Goal: Navigation & Orientation: Find specific page/section

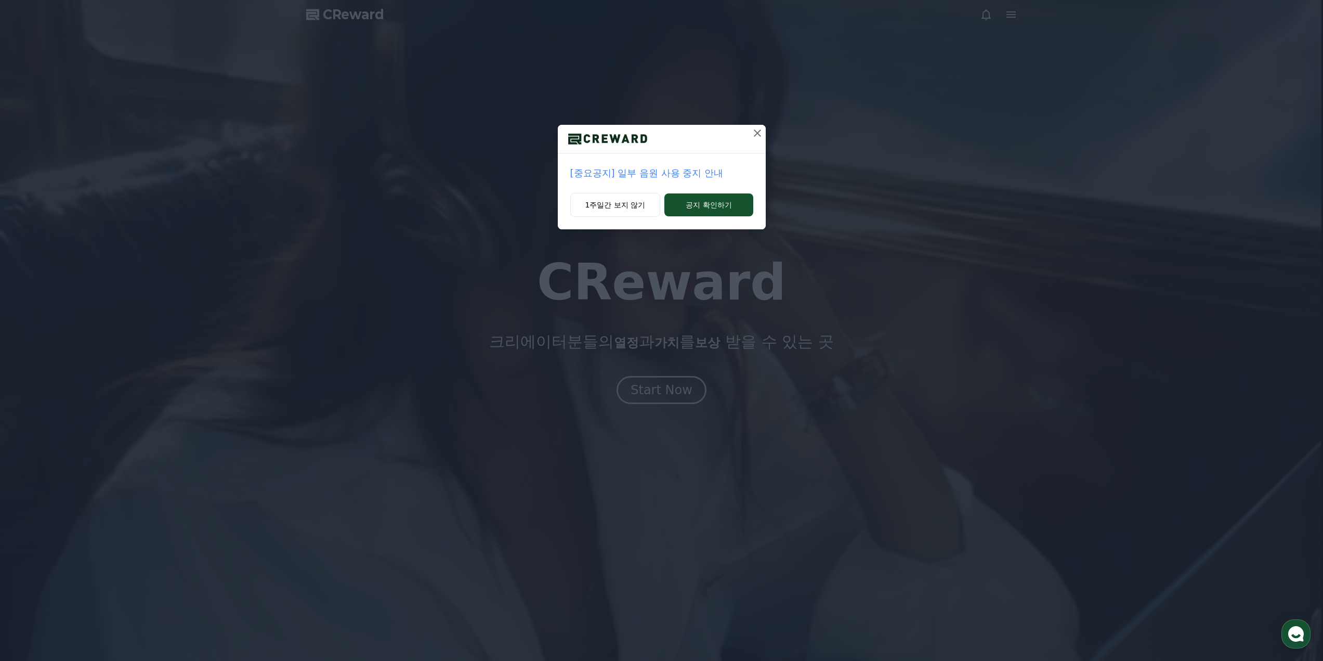
click at [665, 385] on div "[중요공지] 일부 음원 사용 중지 안내 1주일간 보지 않기 공지 확인하기" at bounding box center [661, 330] width 1323 height 661
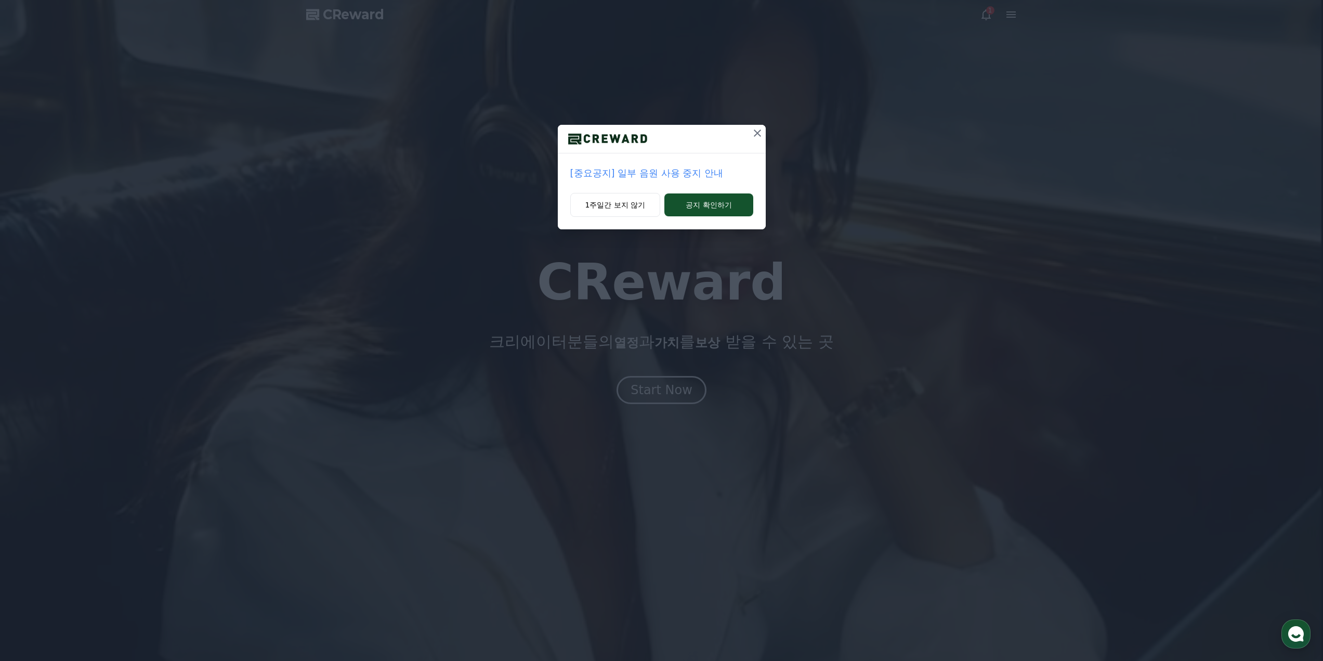
click at [759, 133] on icon at bounding box center [757, 133] width 12 height 12
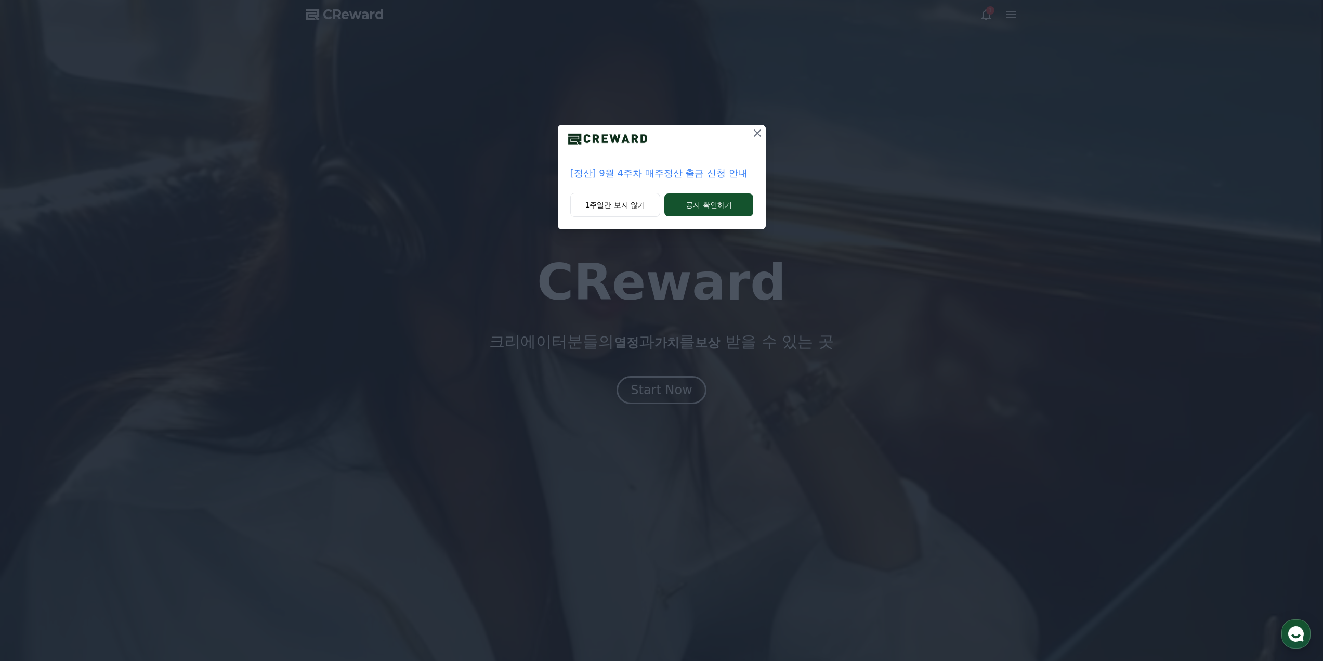
click at [647, 391] on div "[정산] 9월 4주차 매주정산 출금 신청 안내 1주일간 보지 않기 공지 확인하기" at bounding box center [661, 330] width 1323 height 661
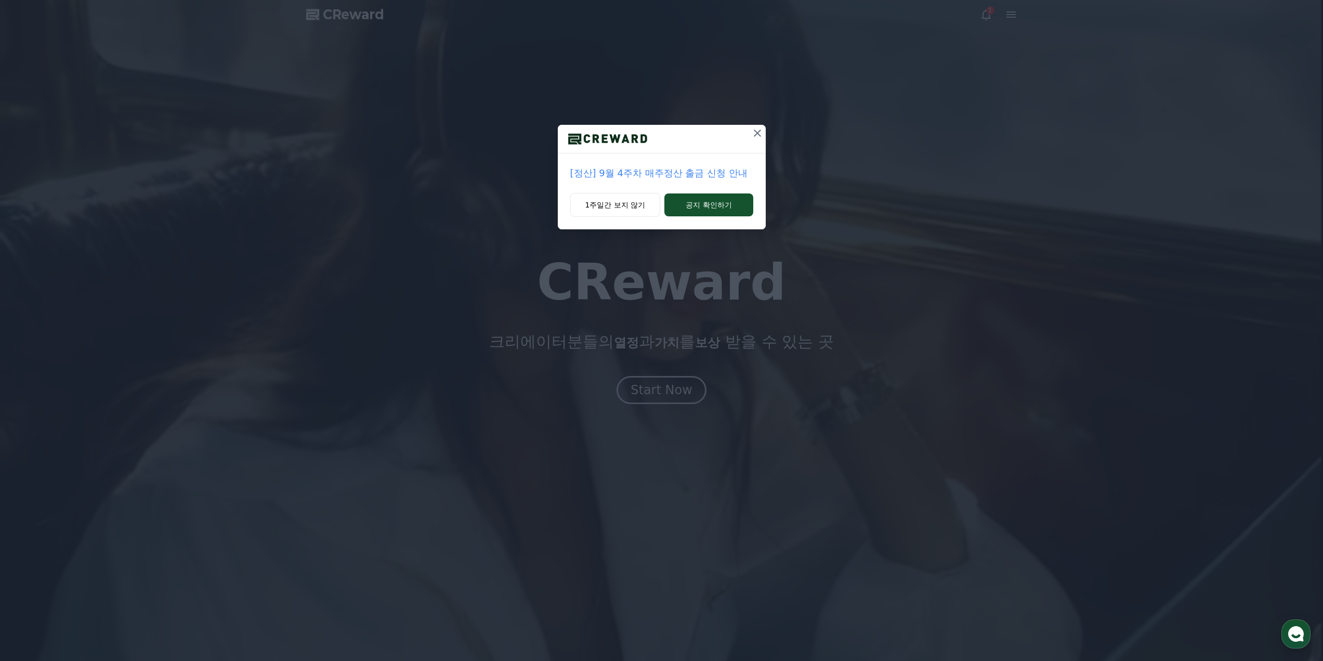
click at [751, 129] on icon at bounding box center [757, 133] width 12 height 12
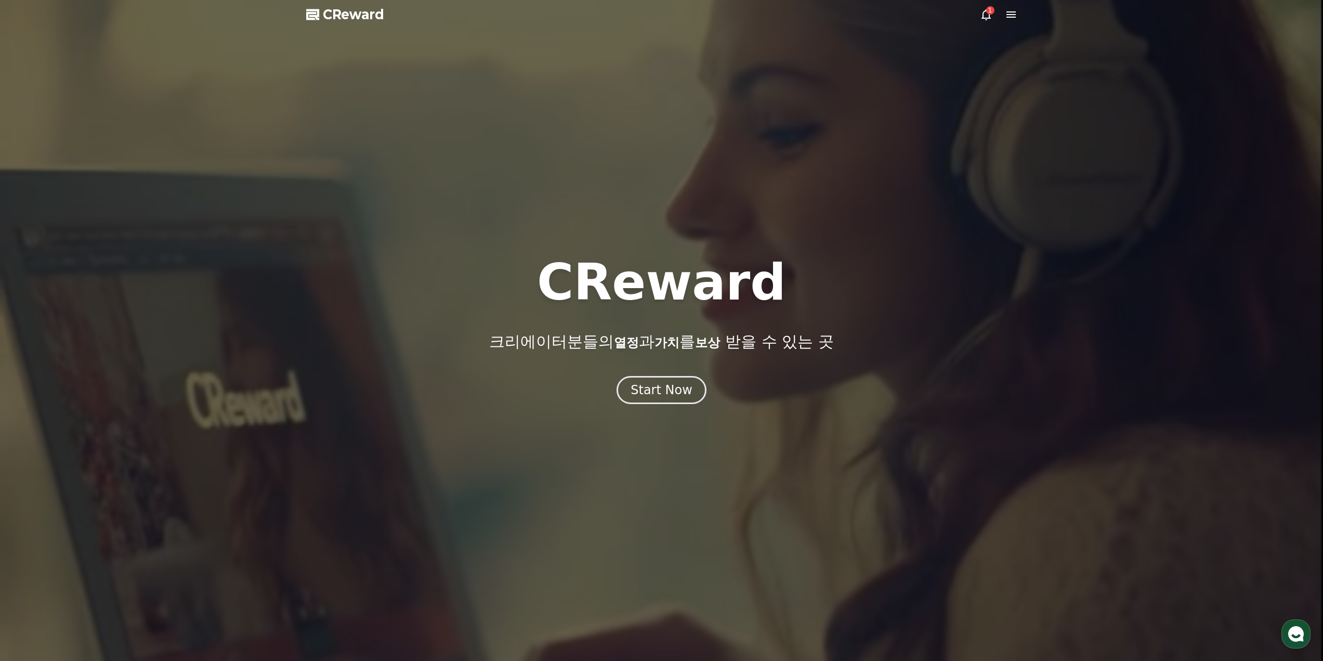
click at [661, 375] on div "CReward 크리에이터분들의 열정 과 가치 를 보상 받을 수 있는 곳 Start Now" at bounding box center [661, 330] width 1323 height 147
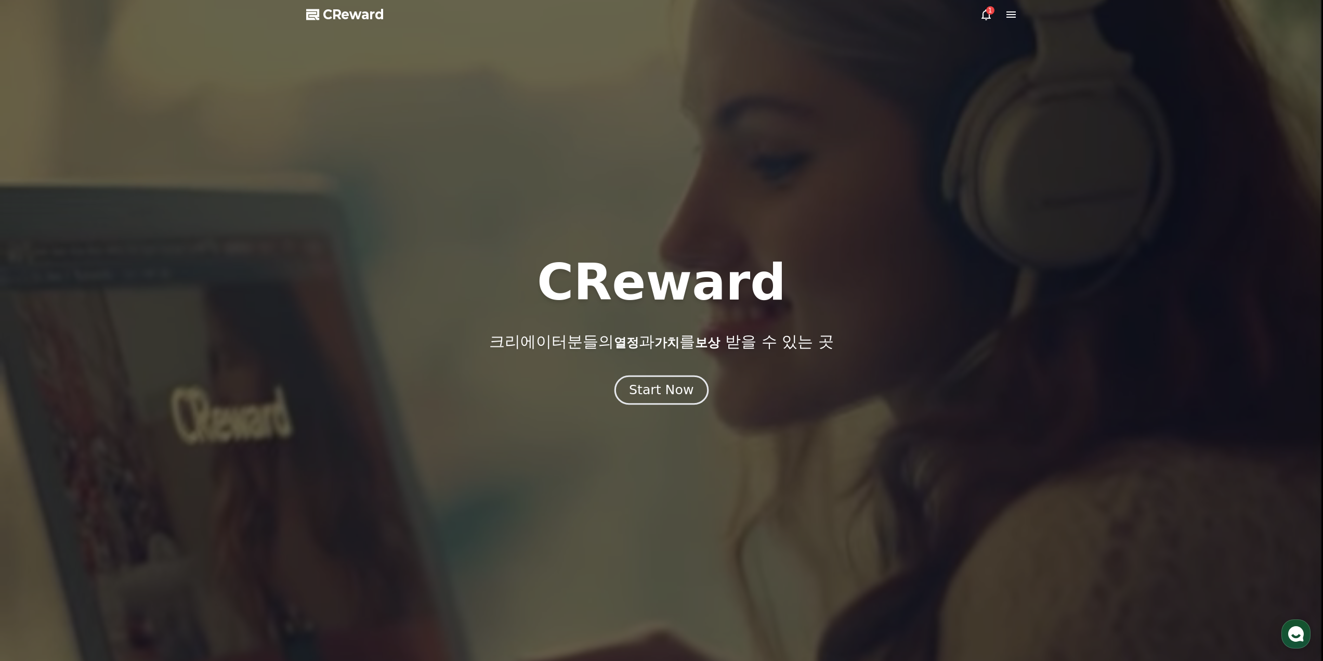
click at [658, 383] on div "Start Now" at bounding box center [661, 390] width 64 height 18
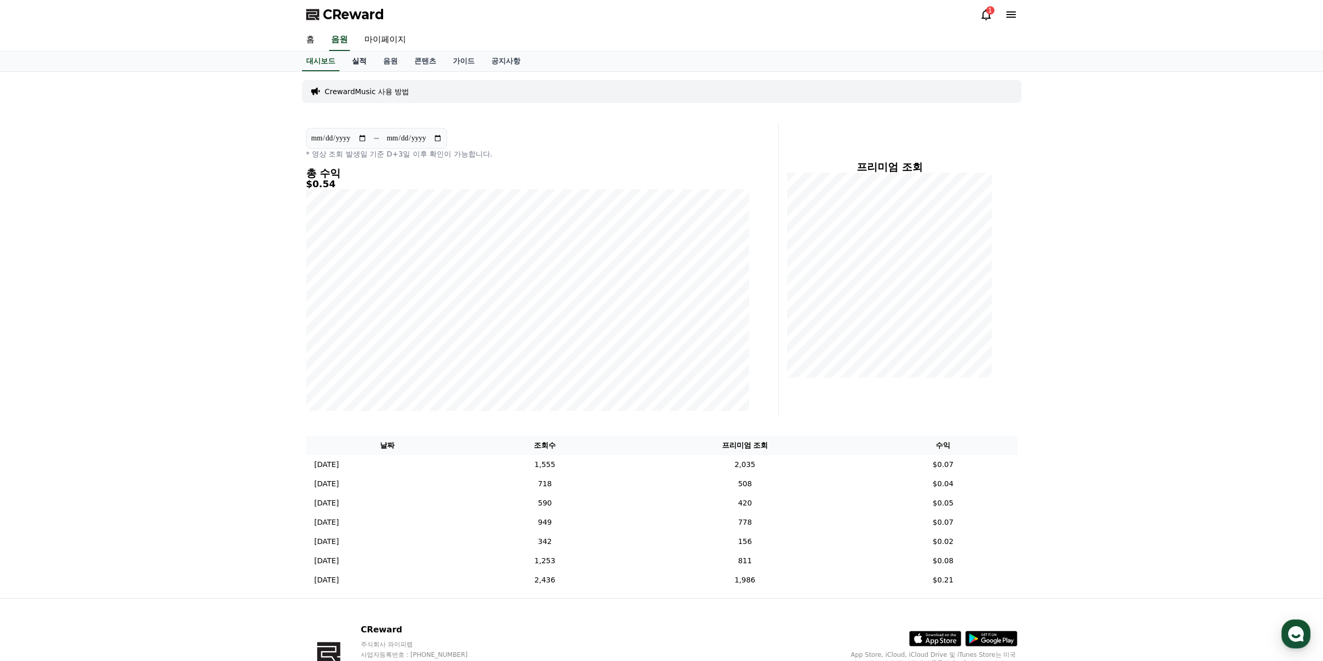
click at [355, 62] on link "실적" at bounding box center [359, 61] width 31 height 20
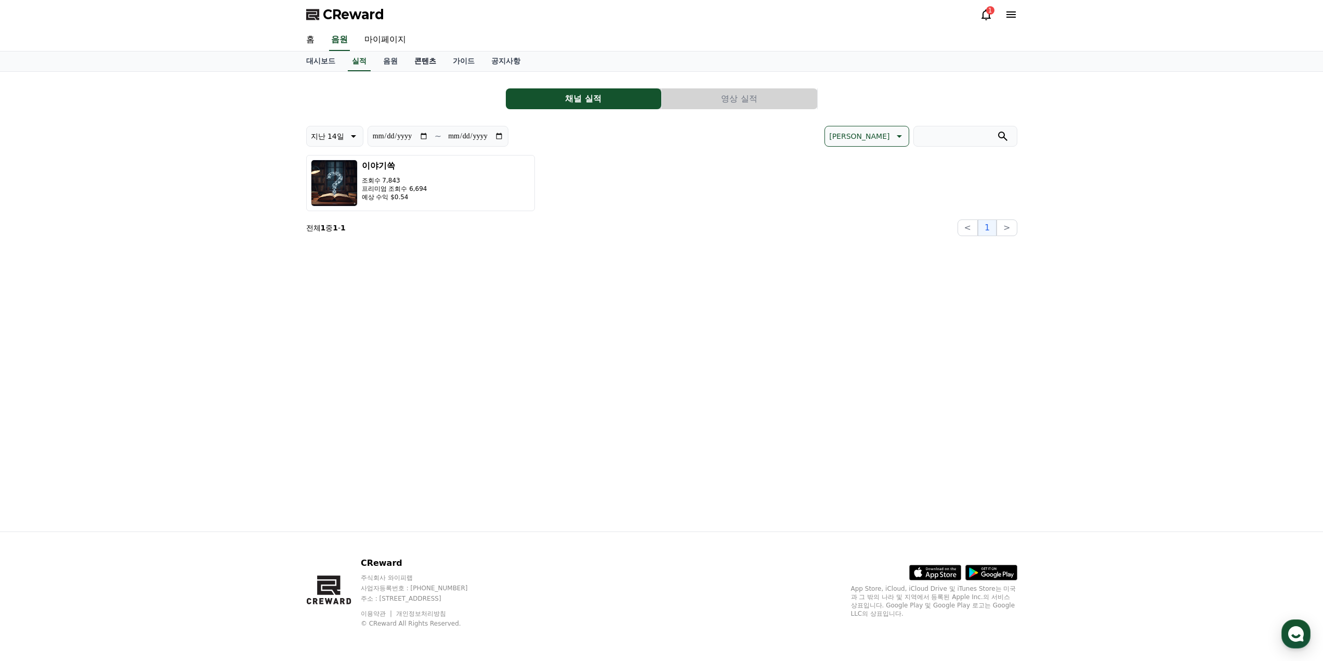
click at [413, 60] on link "콘텐츠" at bounding box center [425, 61] width 38 height 20
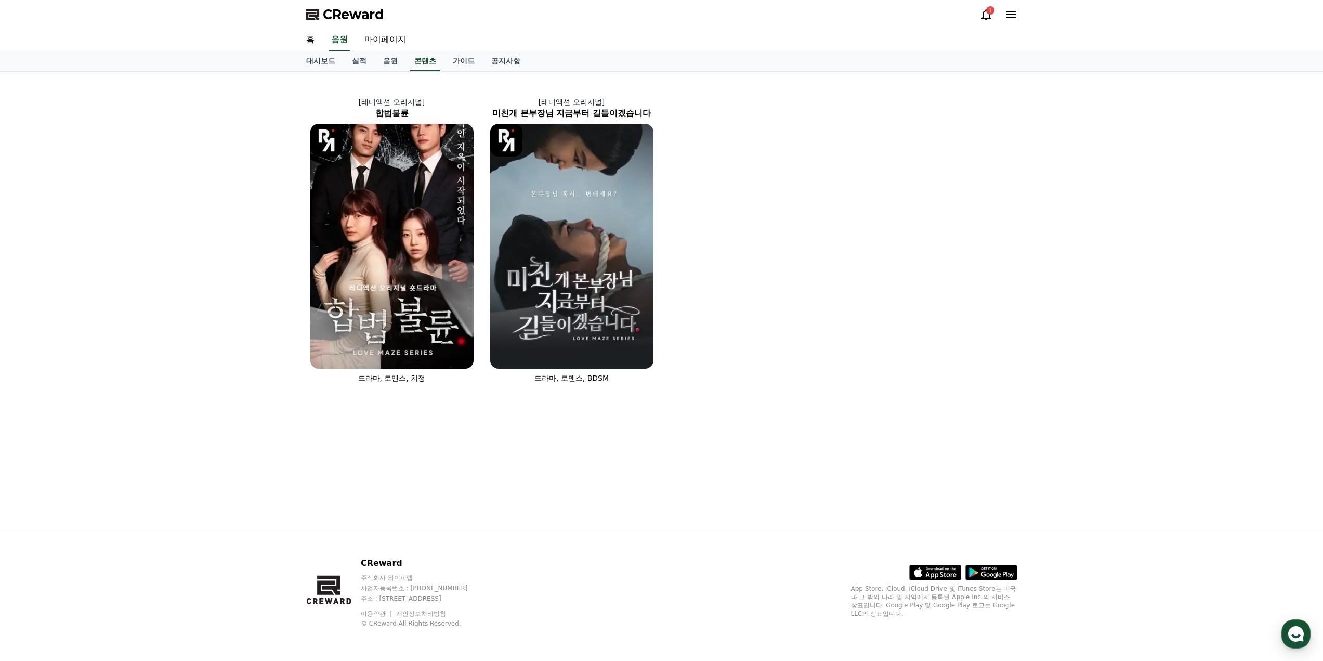
click at [432, 81] on div "[레디액션 오리지널] 합법불륜 드라마, 로맨스, 치정 [레디액션 오리지널] 미친개 본부장님 지금부터 길들이겠습니다 드라마, 로맨스, BDSM" at bounding box center [662, 234] width 720 height 316
click at [424, 201] on img at bounding box center [391, 246] width 163 height 245
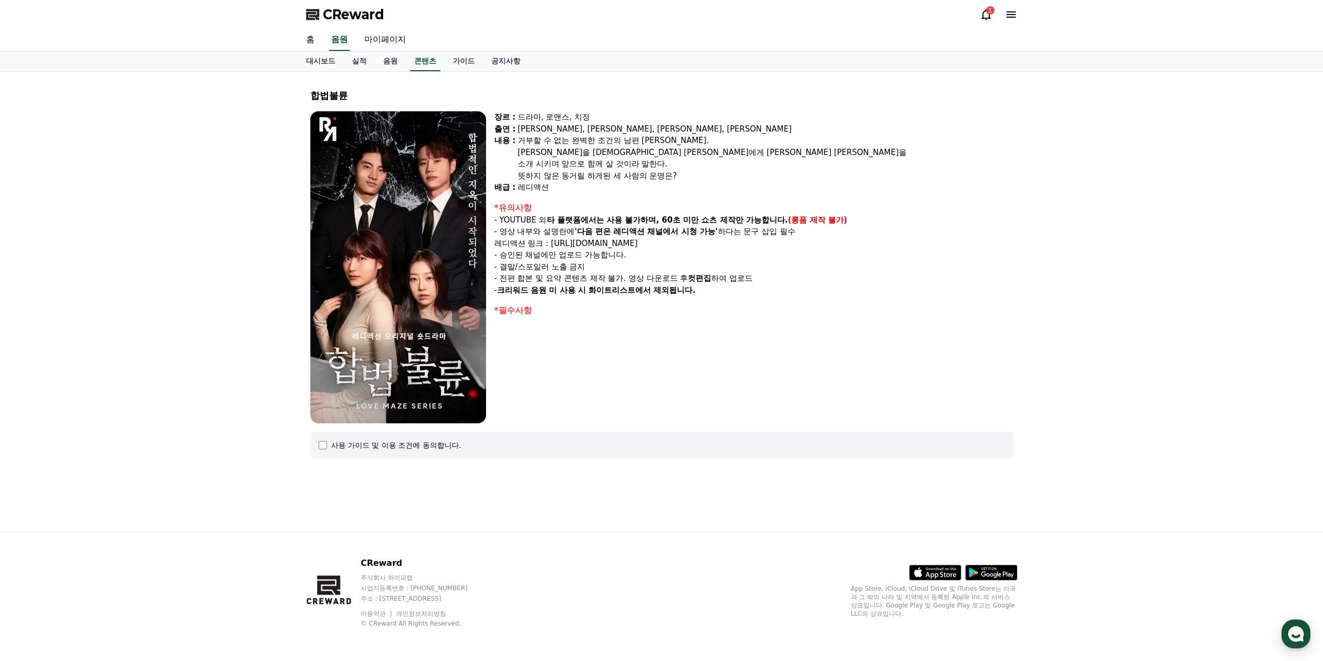
click at [393, 449] on div "사용 가이드 및 이용 조건에 동의합니다." at bounding box center [396, 445] width 131 height 10
click at [403, 443] on div "사용 가이드 및 이용 조건에 동의합니다." at bounding box center [396, 445] width 131 height 10
click at [325, 451] on div "사용 가이드 및 이용 조건에 동의합니다." at bounding box center [661, 445] width 703 height 27
click at [330, 448] on div "사용 가이드 및 이용 조건에 동의합니다." at bounding box center [662, 445] width 686 height 10
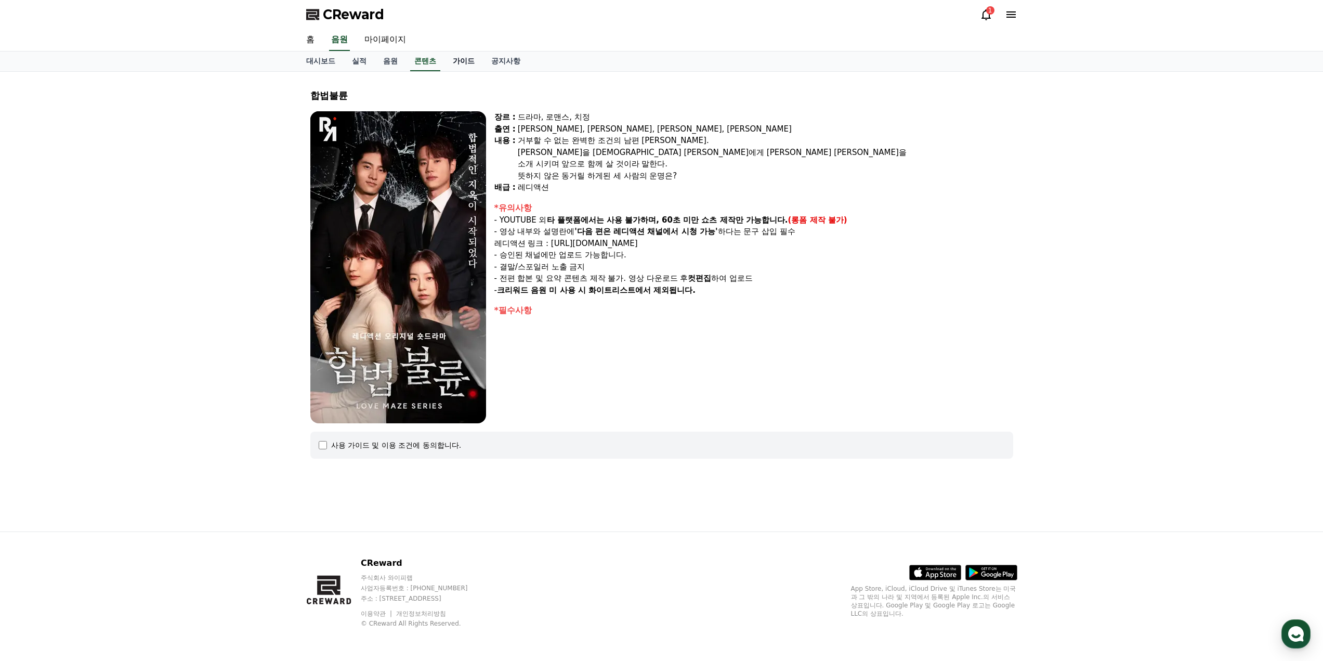
click at [458, 59] on link "가이드" at bounding box center [464, 61] width 38 height 20
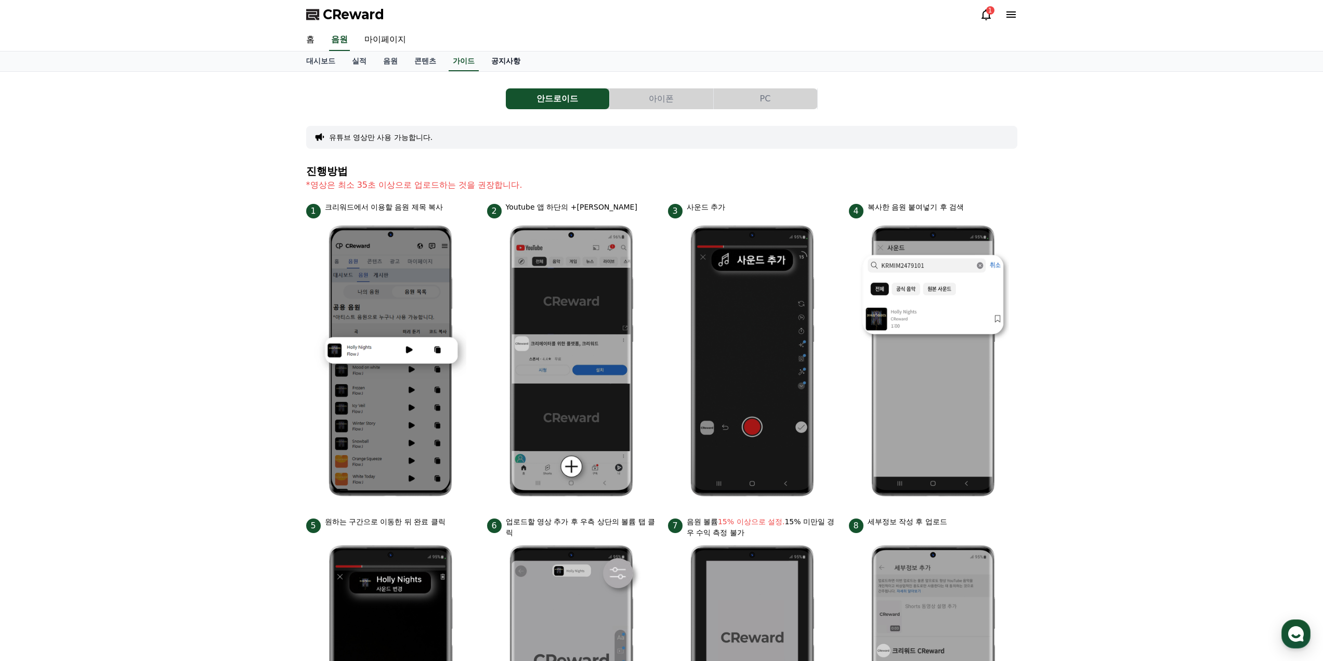
click at [514, 59] on link "공지사항" at bounding box center [506, 61] width 46 height 20
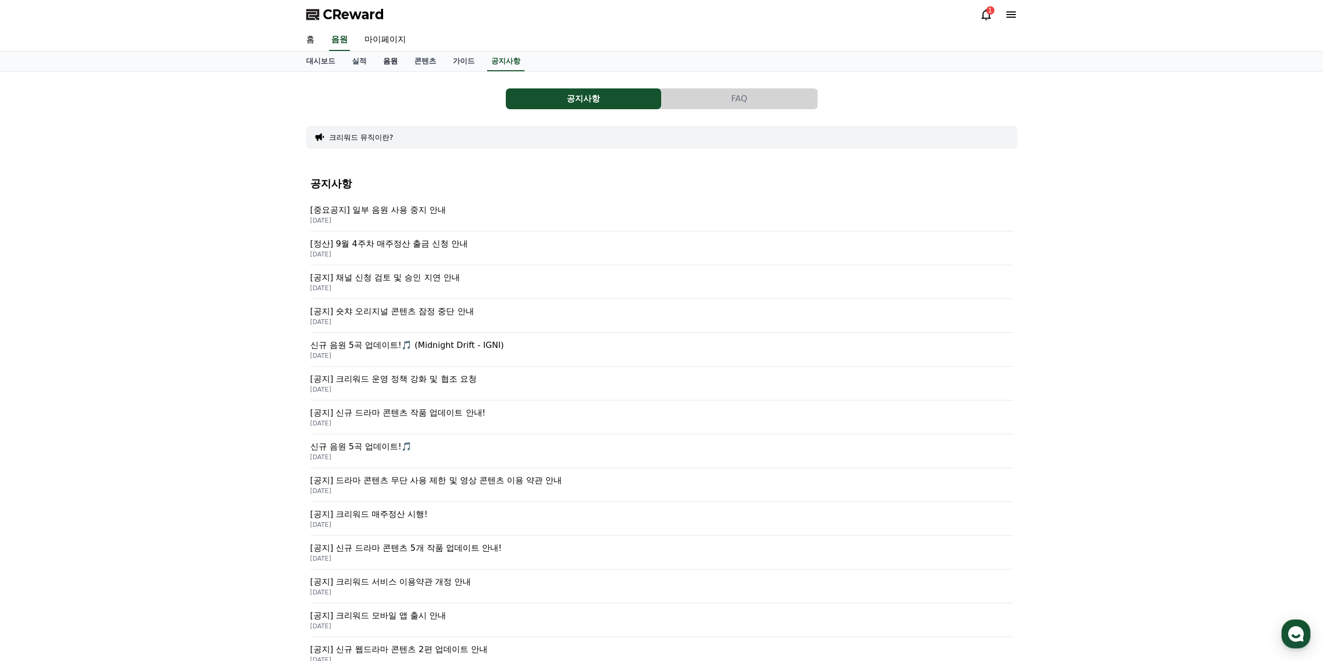
click at [399, 61] on link "음원" at bounding box center [390, 61] width 31 height 20
